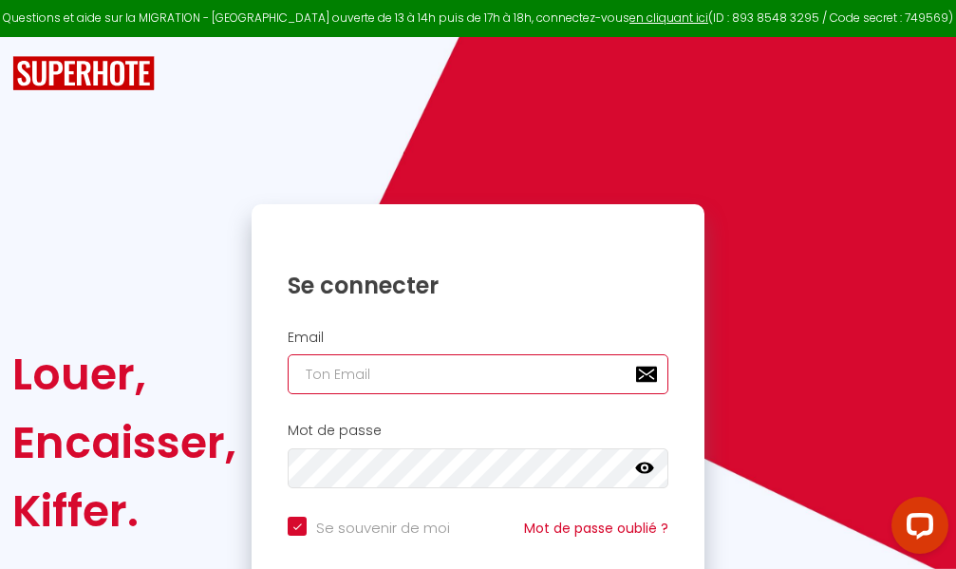
click at [480, 372] on input "email" at bounding box center [478, 374] width 381 height 40
type input "m"
checkbox input "true"
type input "ma"
checkbox input "true"
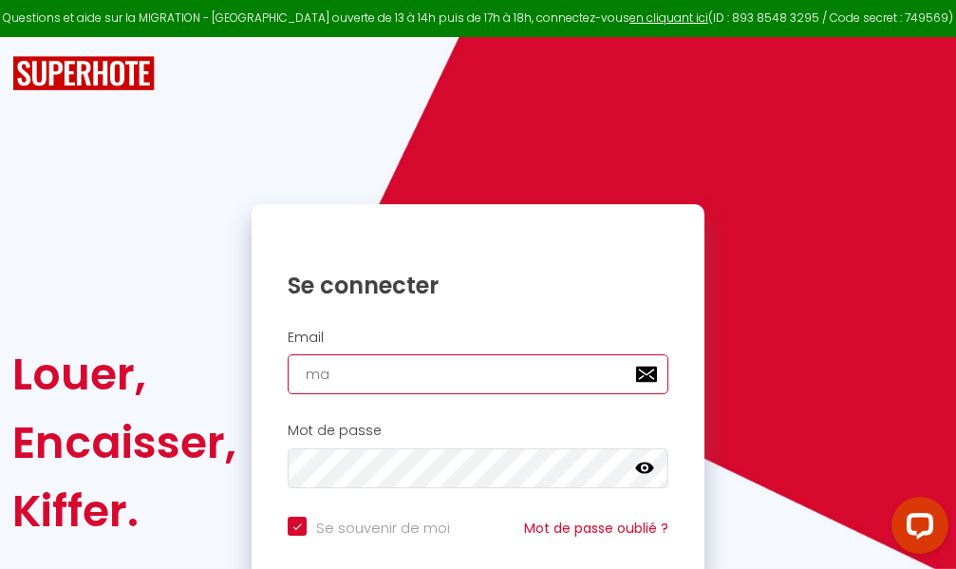
type input "mar"
checkbox input "true"
type input "marc"
checkbox input "true"
type input "marcd"
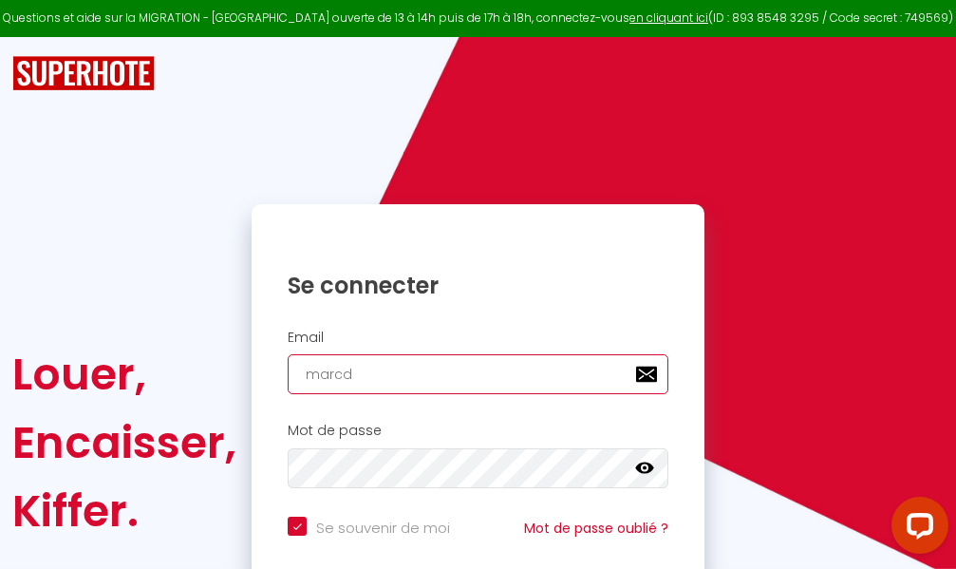
checkbox input "true"
type input "marcdp"
checkbox input "true"
type input "marcdpo"
checkbox input "true"
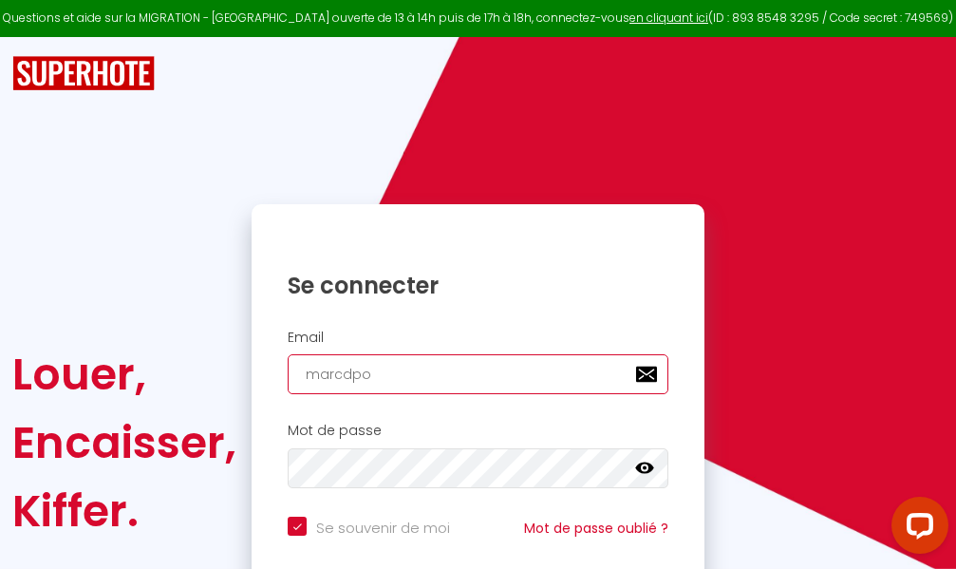
type input "marcdpoz"
checkbox input "true"
type input "marcdpoz."
checkbox input "true"
type input "marcdpoz.l"
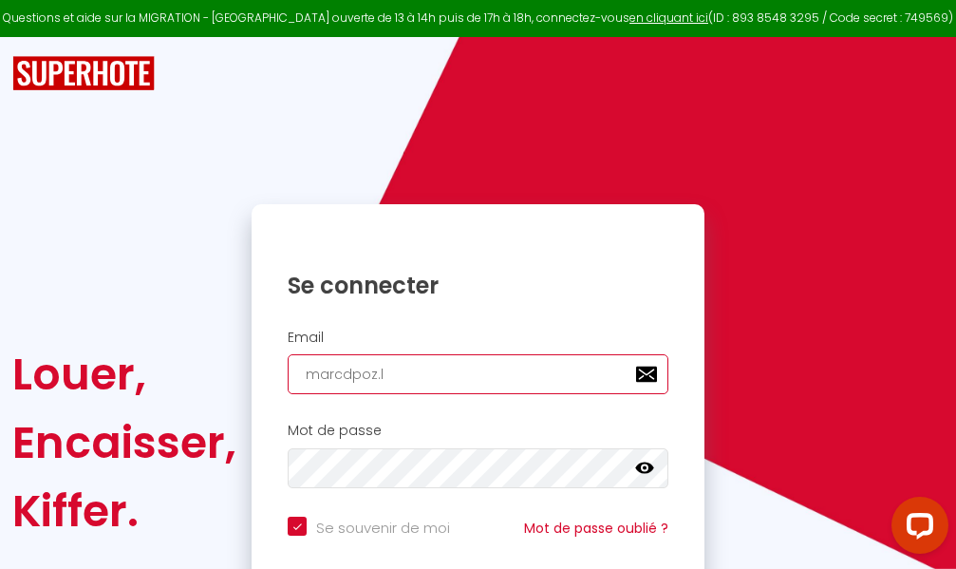
checkbox input "true"
type input "marcdpoz.lo"
checkbox input "true"
type input "marcdpoz.loc"
checkbox input "true"
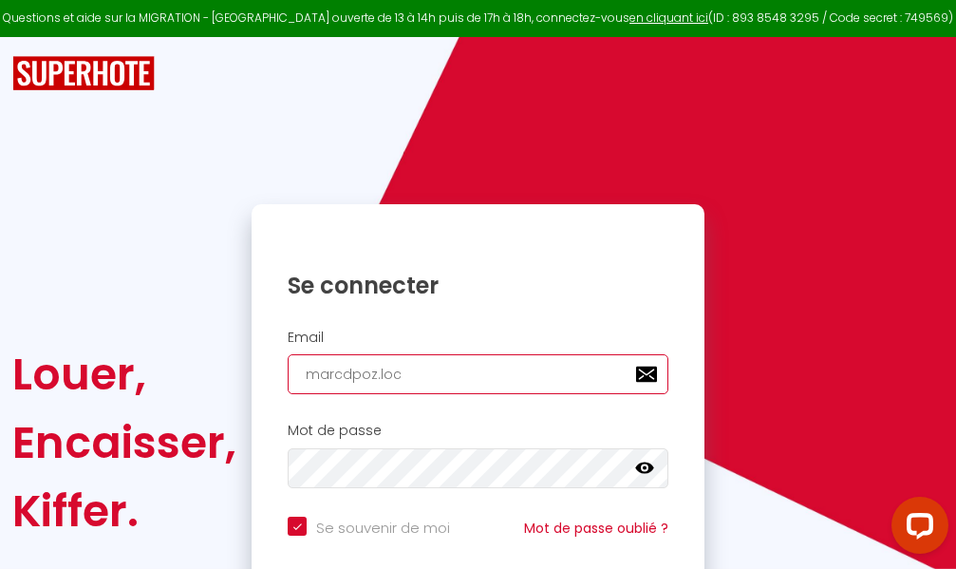
type input "marcdpoz.loca"
checkbox input "true"
type input "marcdpoz.locat"
checkbox input "true"
type input "marcdpoz.locati"
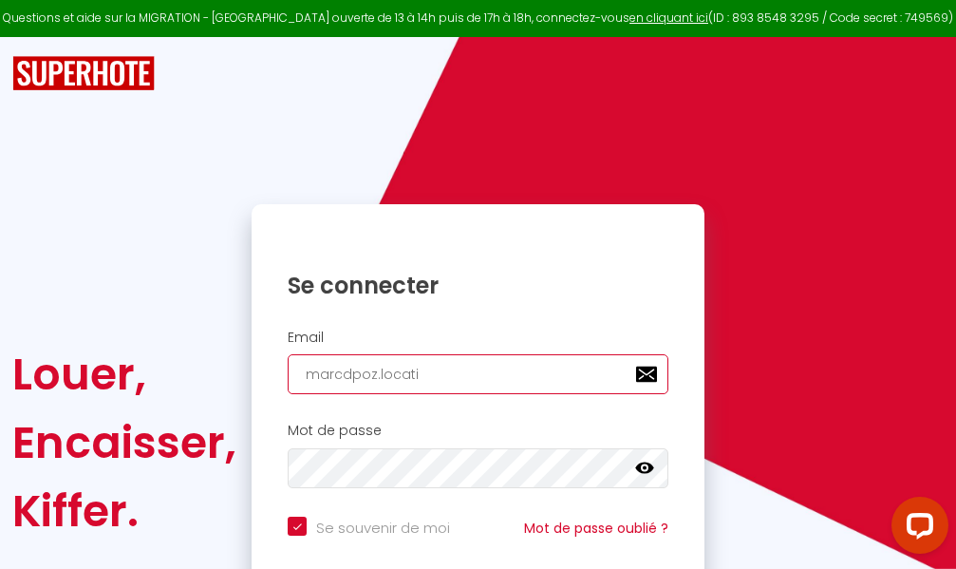
checkbox input "true"
type input "marcdpoz.locatio"
checkbox input "true"
type input "marcdpoz.location"
checkbox input "true"
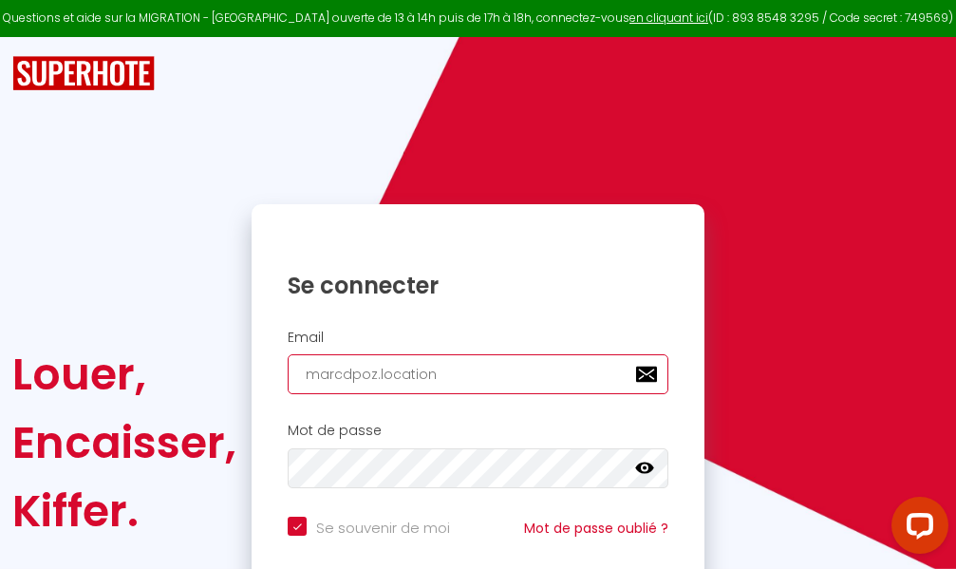
type input "marcdpoz.location@"
checkbox input "true"
type input "marcdpoz.location@g"
checkbox input "true"
type input "marcdpoz.location@gm"
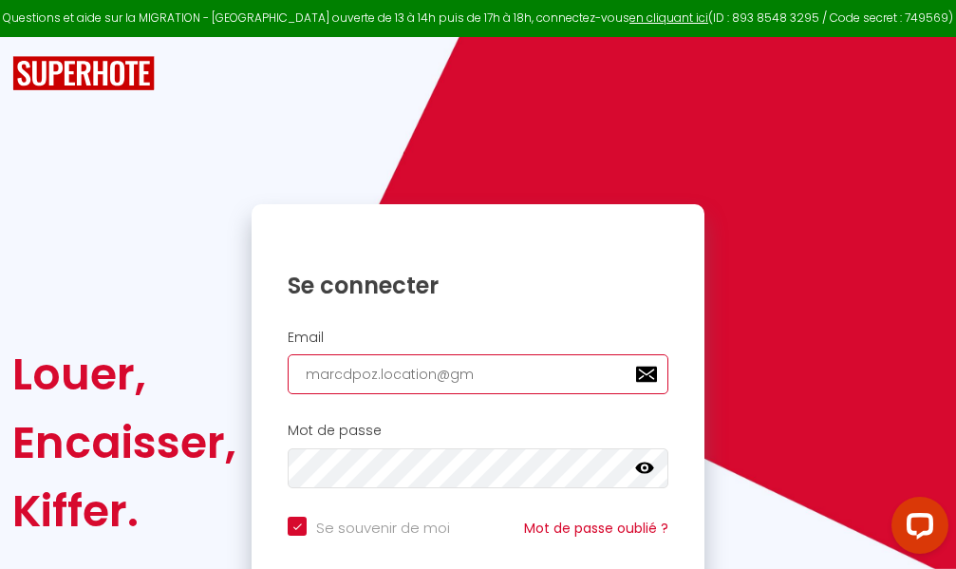
checkbox input "true"
type input "marcdpoz.location@gma"
checkbox input "true"
type input "marcdpoz.location@gmai"
checkbox input "true"
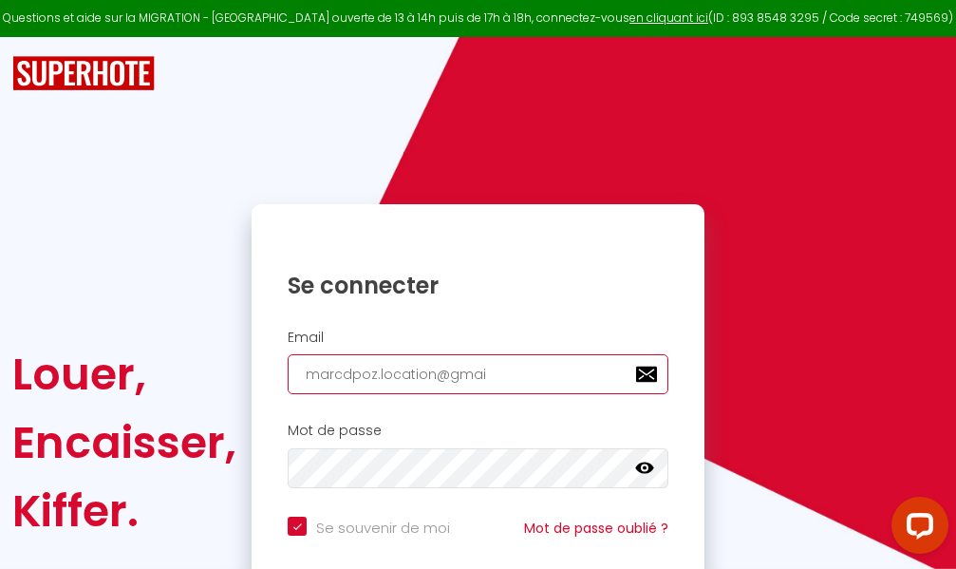
type input "[EMAIL_ADDRESS]"
checkbox input "true"
type input "[EMAIL_ADDRESS]."
checkbox input "true"
type input "marcdpoz.location@gmail.c"
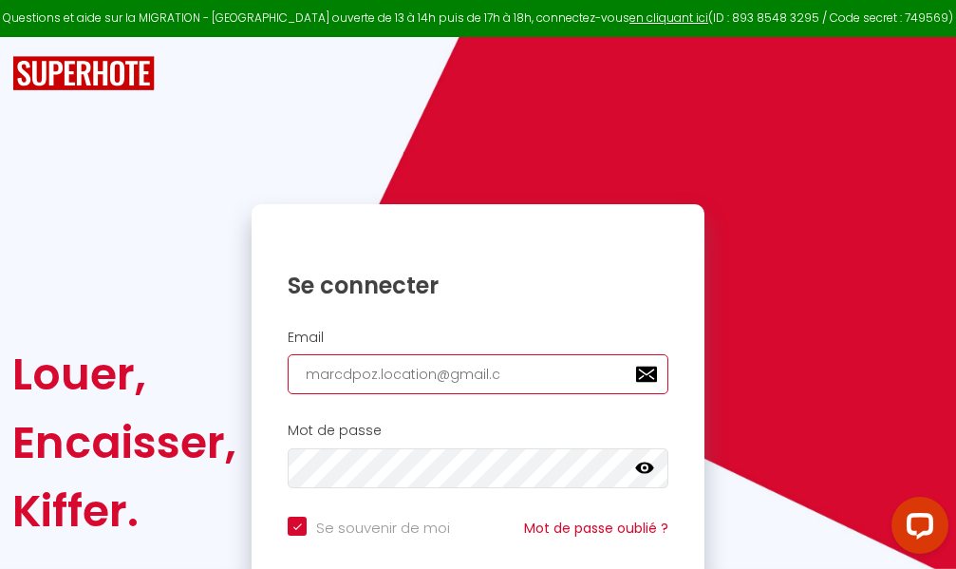
checkbox input "true"
type input "[EMAIL_ADDRESS][DOMAIN_NAME]"
checkbox input "true"
type input "[EMAIL_ADDRESS][DOMAIN_NAME]"
checkbox input "true"
